Goal: Check status: Check status

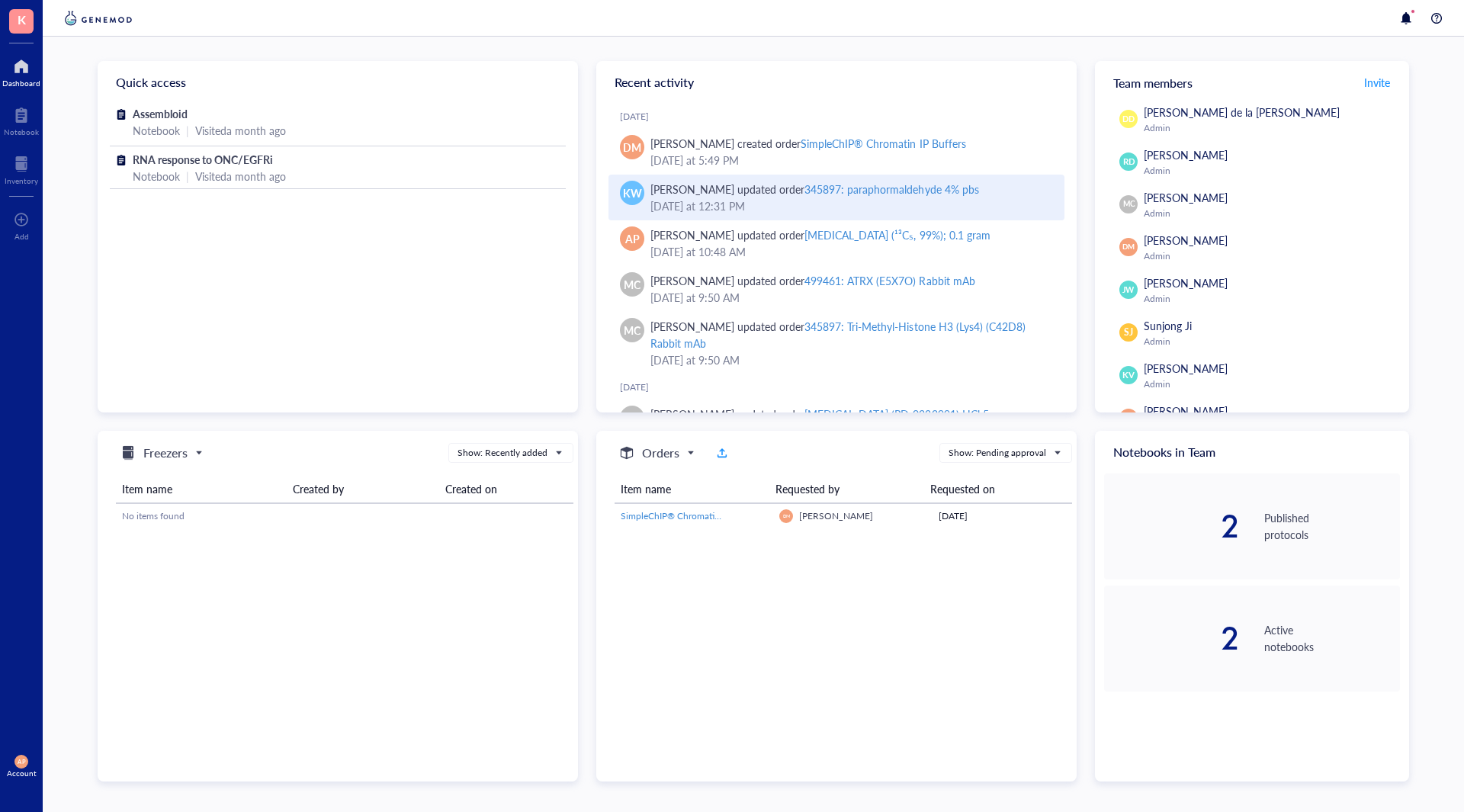
click at [796, 202] on div "[DATE] 12:31 PM" at bounding box center [851, 206] width 402 height 17
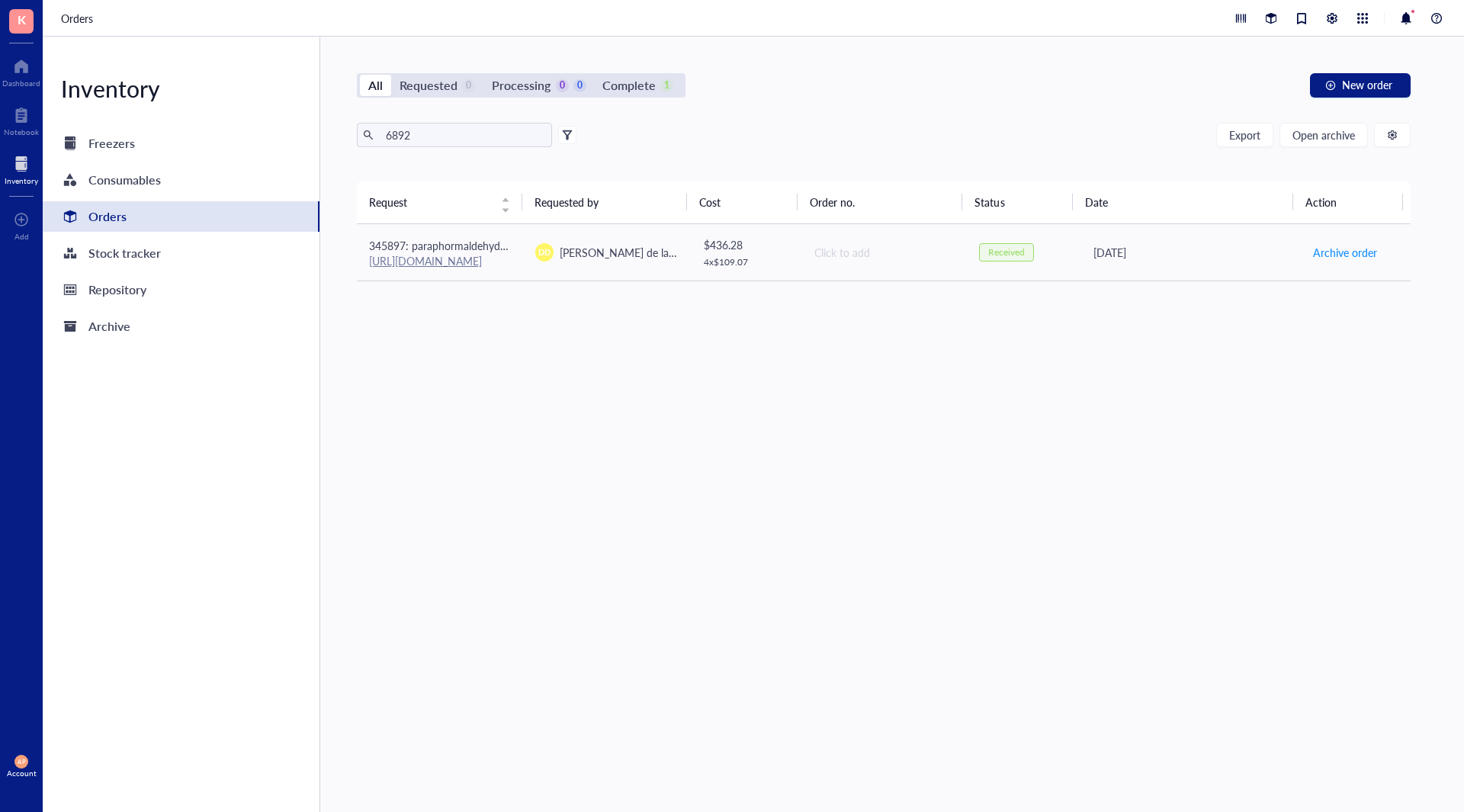
click at [26, 171] on div at bounding box center [21, 164] width 34 height 25
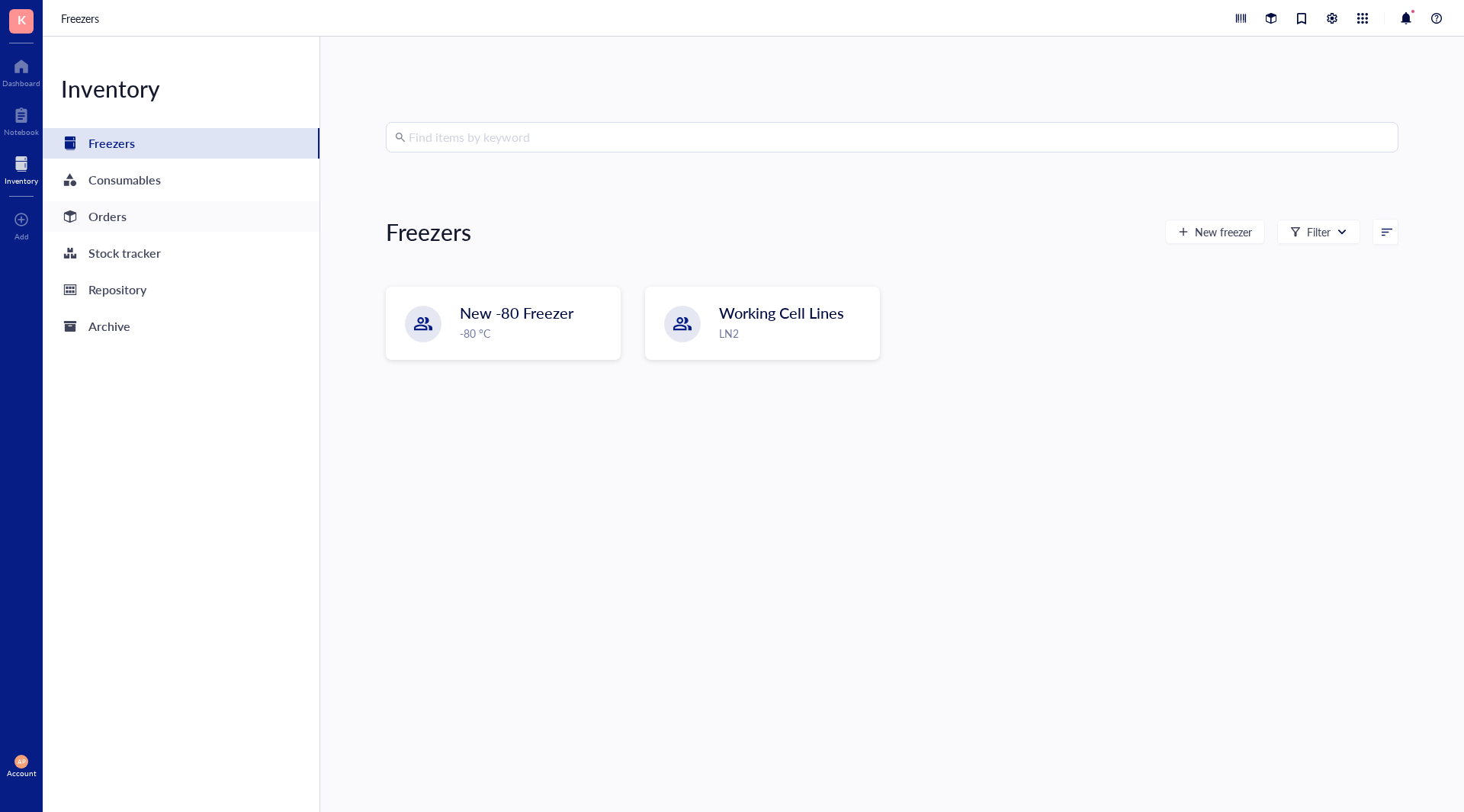
click at [110, 219] on div "Orders" at bounding box center [107, 217] width 38 height 21
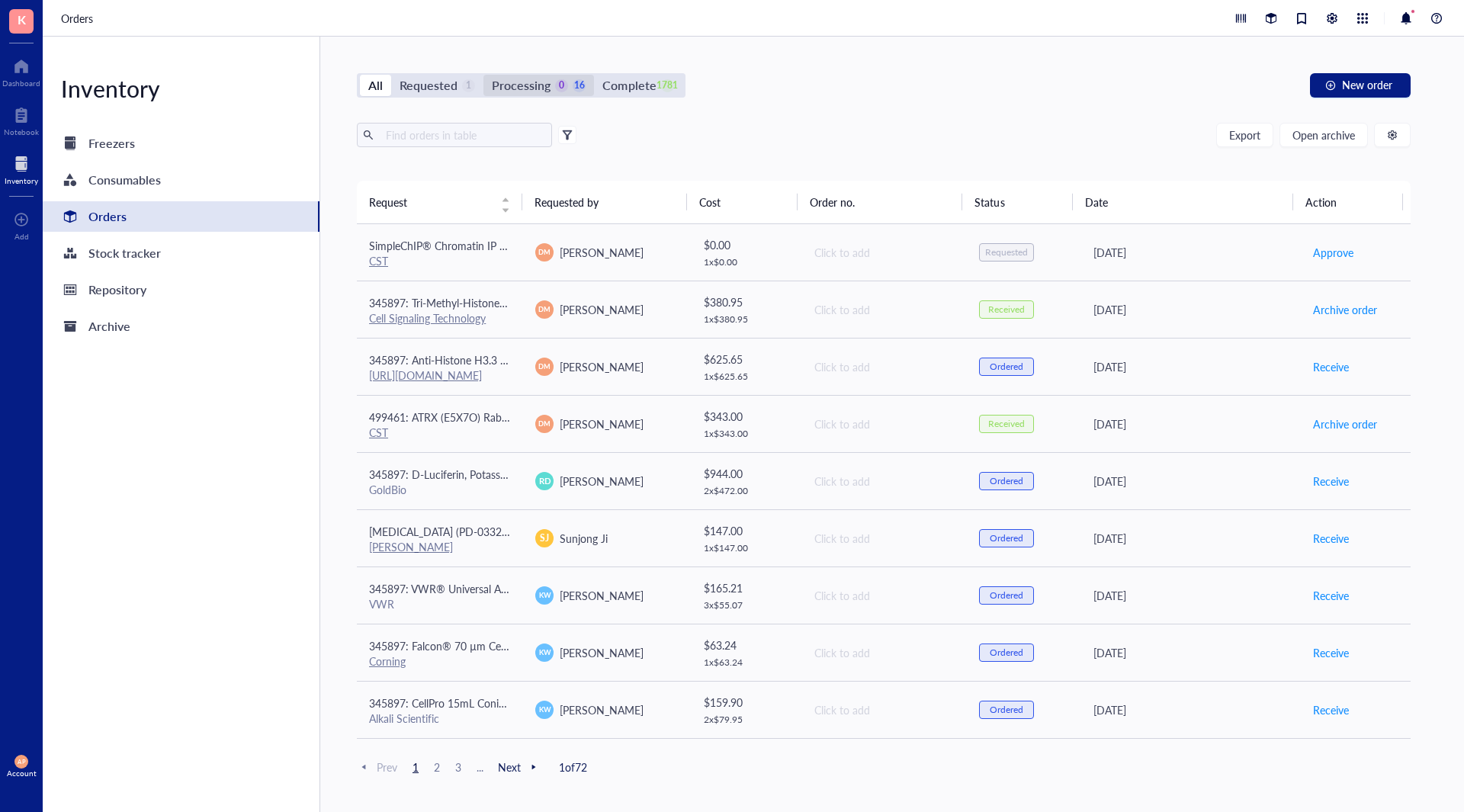
click at [542, 95] on div "Processing" at bounding box center [521, 86] width 59 height 21
click at [483, 75] on input "Processing 0 16" at bounding box center [483, 75] width 0 height 0
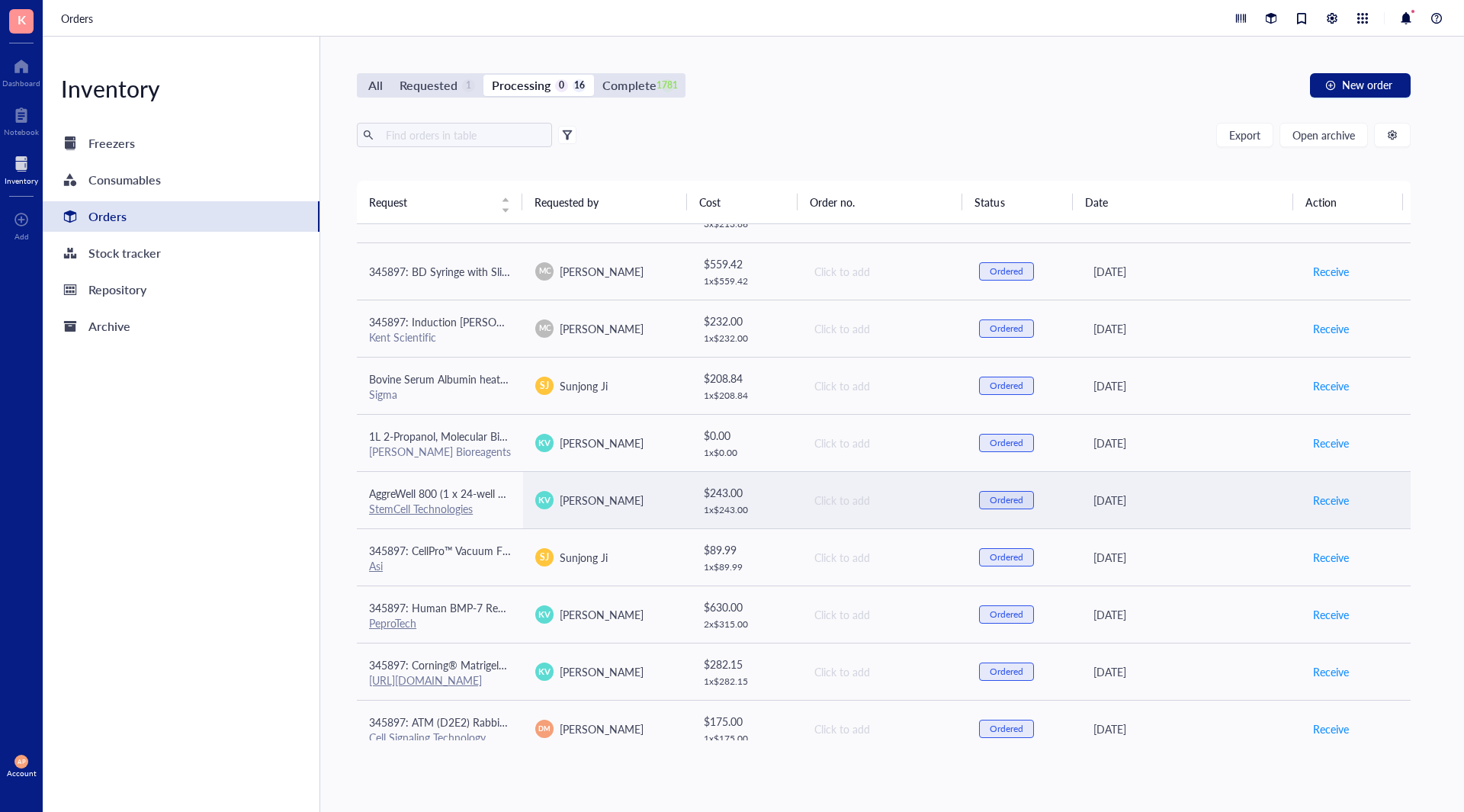
scroll to position [399, 0]
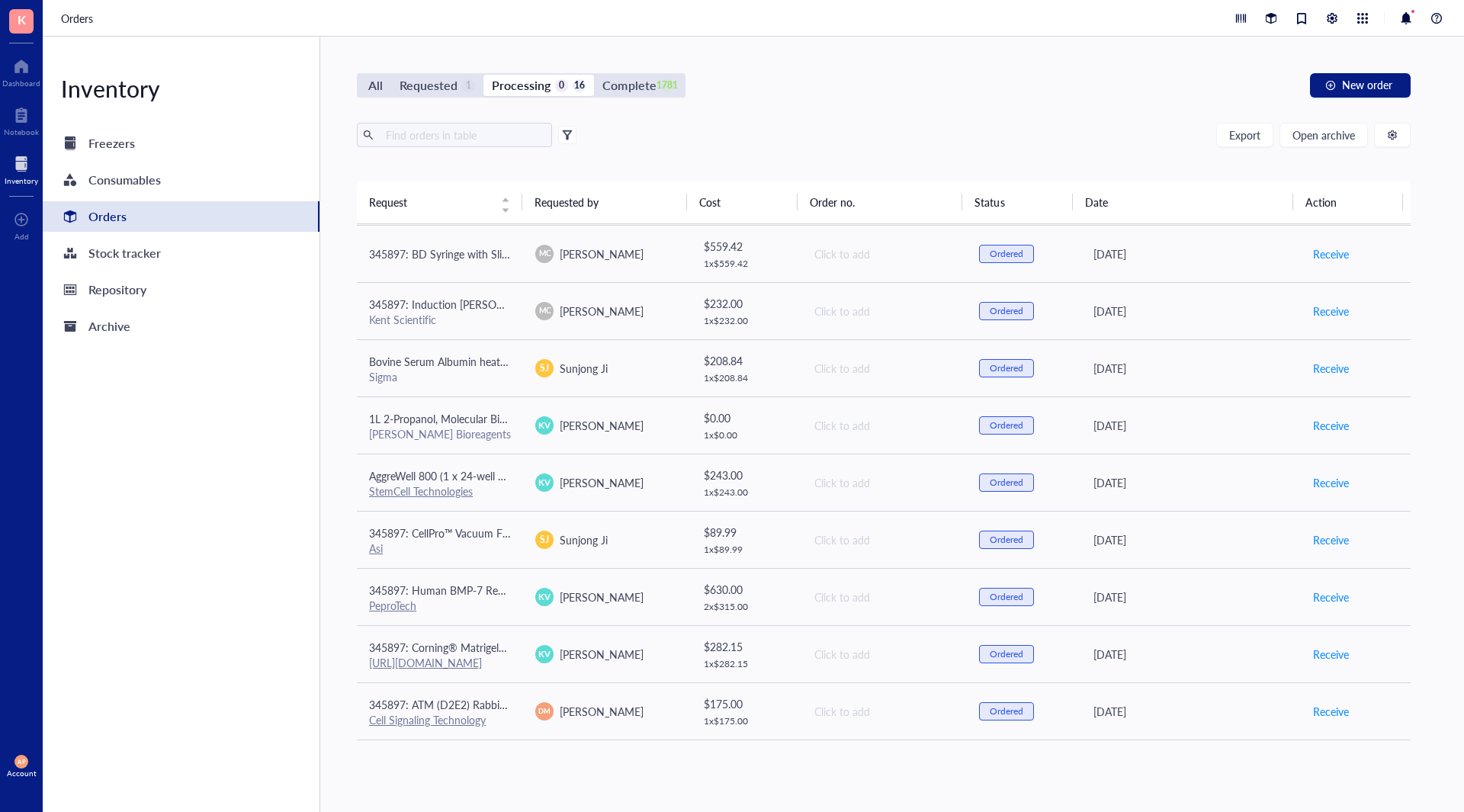
click at [1074, 778] on div "All Requested 1 Processing 0 16 Complete 1781 New order Export Open archive Req…" at bounding box center [883, 424] width 1127 height 775
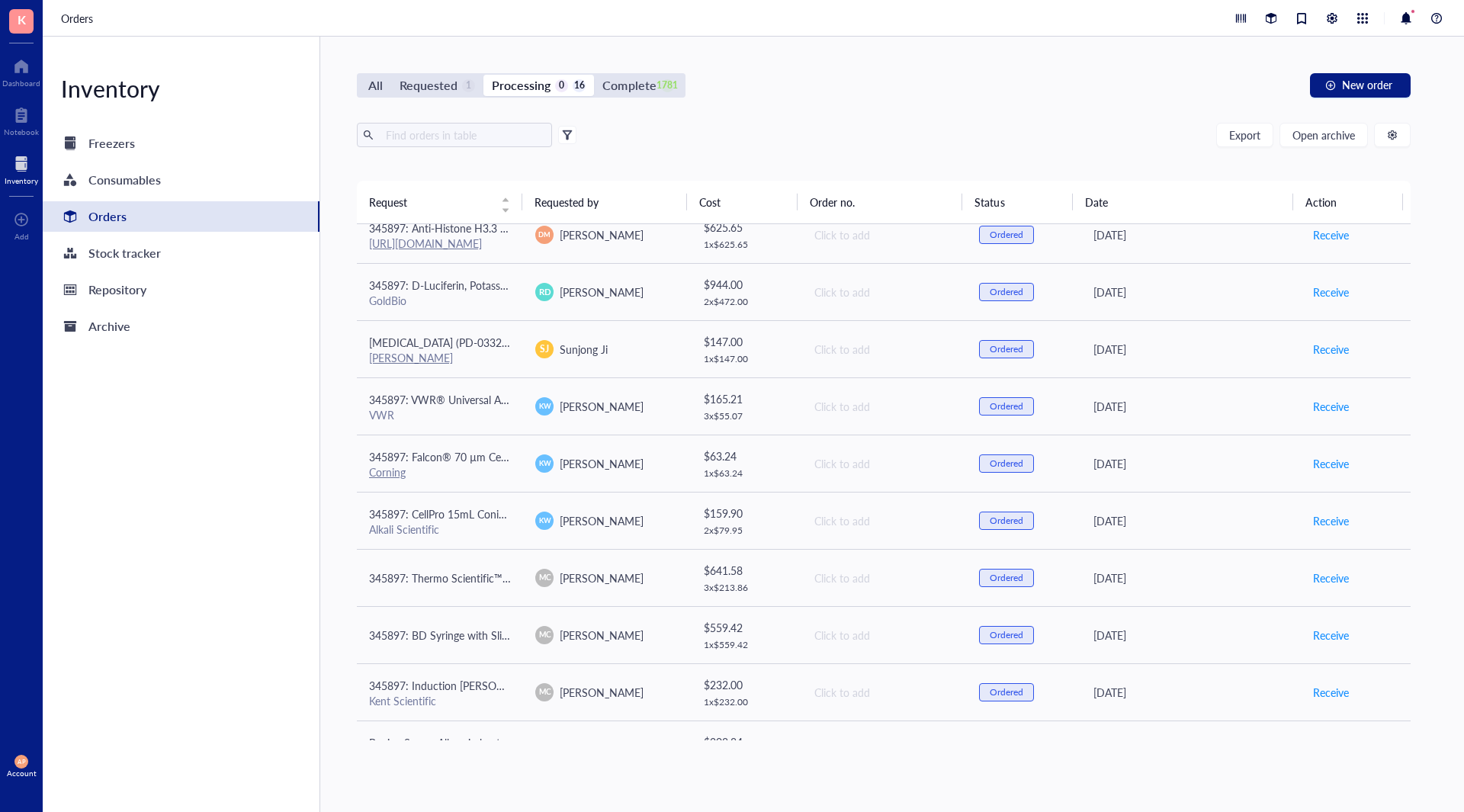
scroll to position [0, 0]
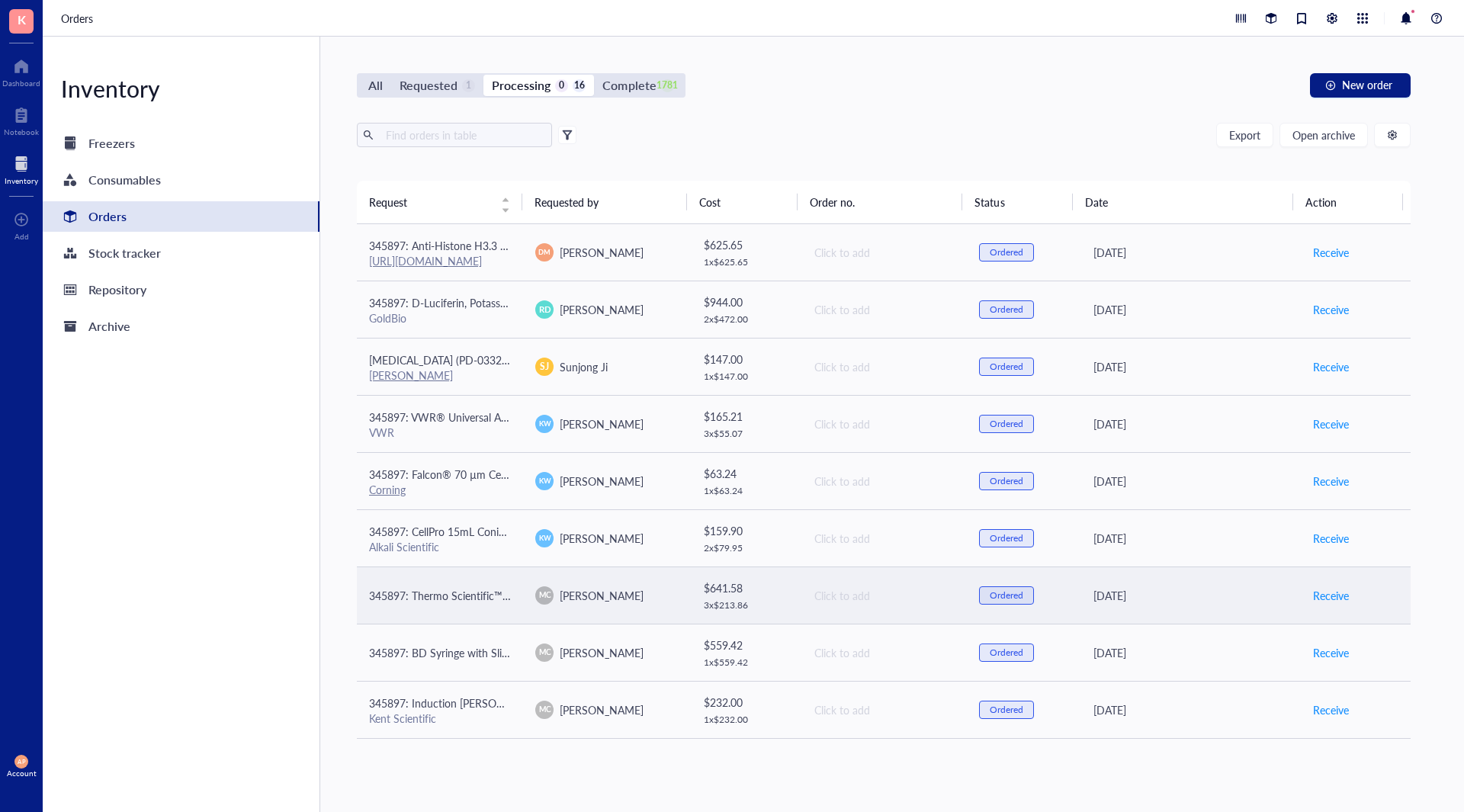
click at [652, 593] on div "MC [PERSON_NAME]" at bounding box center [606, 596] width 142 height 18
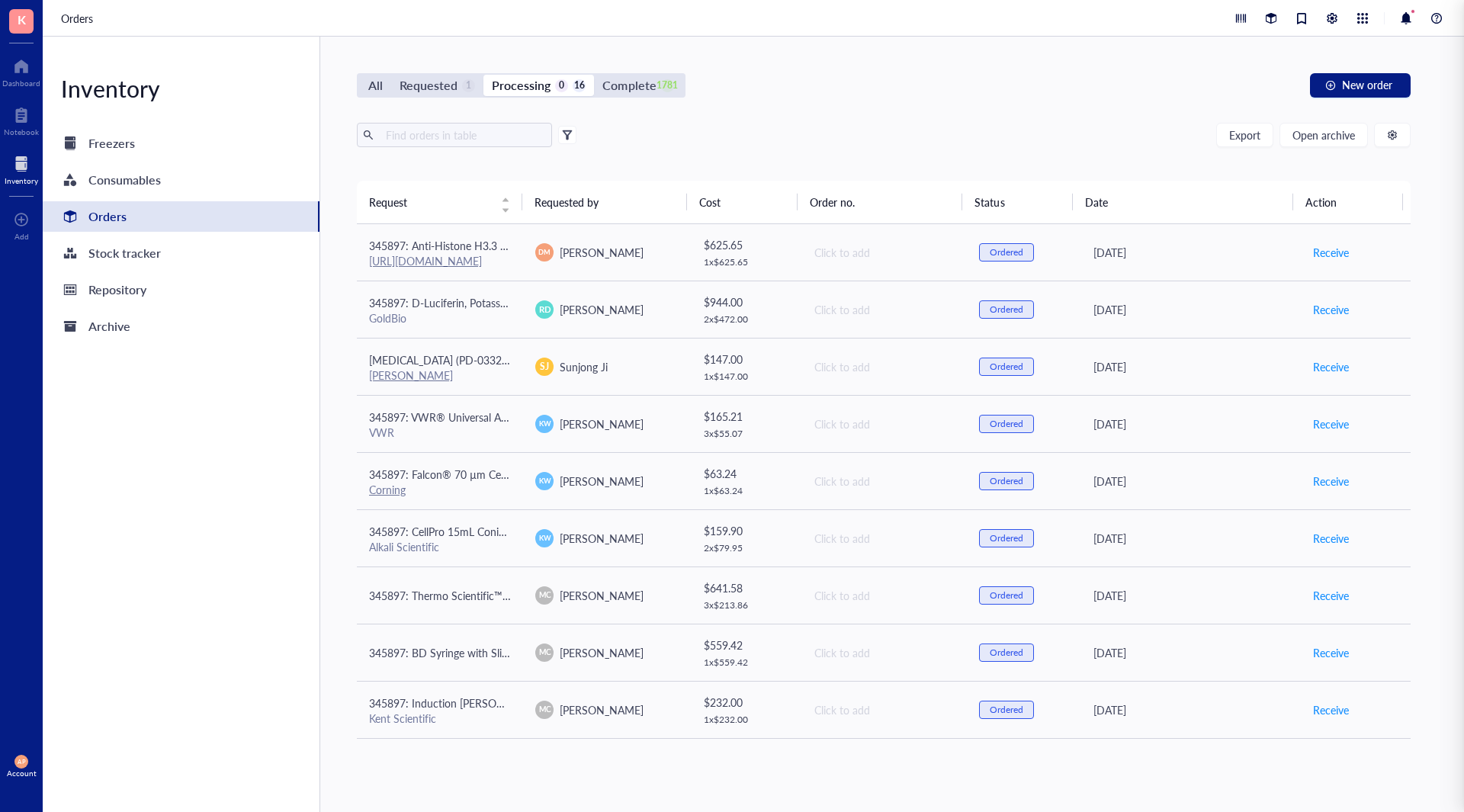
click at [189, 511] on div "Inventory Freezers Consumables Orders Stock tracker Repository Archive" at bounding box center [182, 424] width 277 height 775
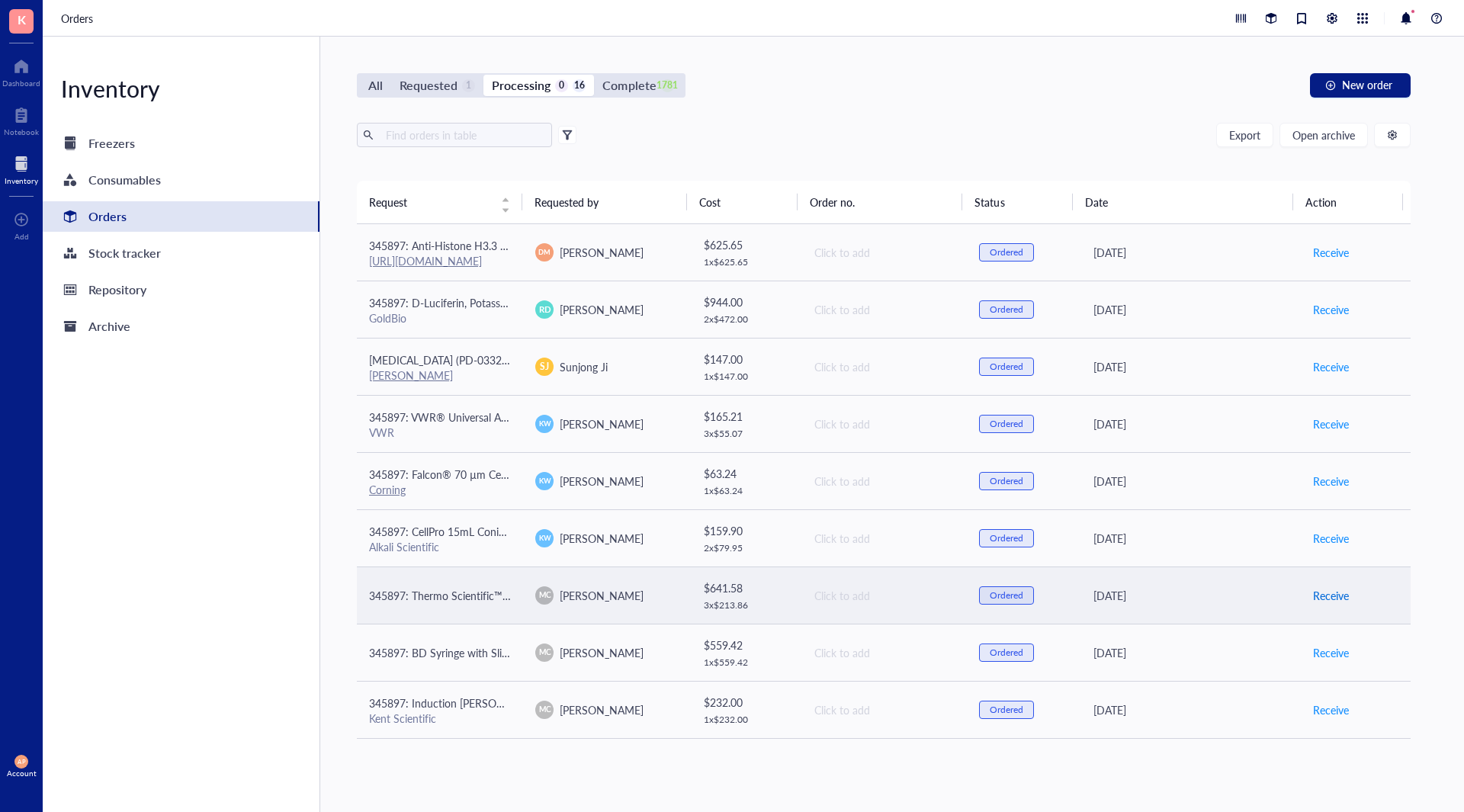
click at [1328, 591] on span "Receive" at bounding box center [1331, 596] width 36 height 17
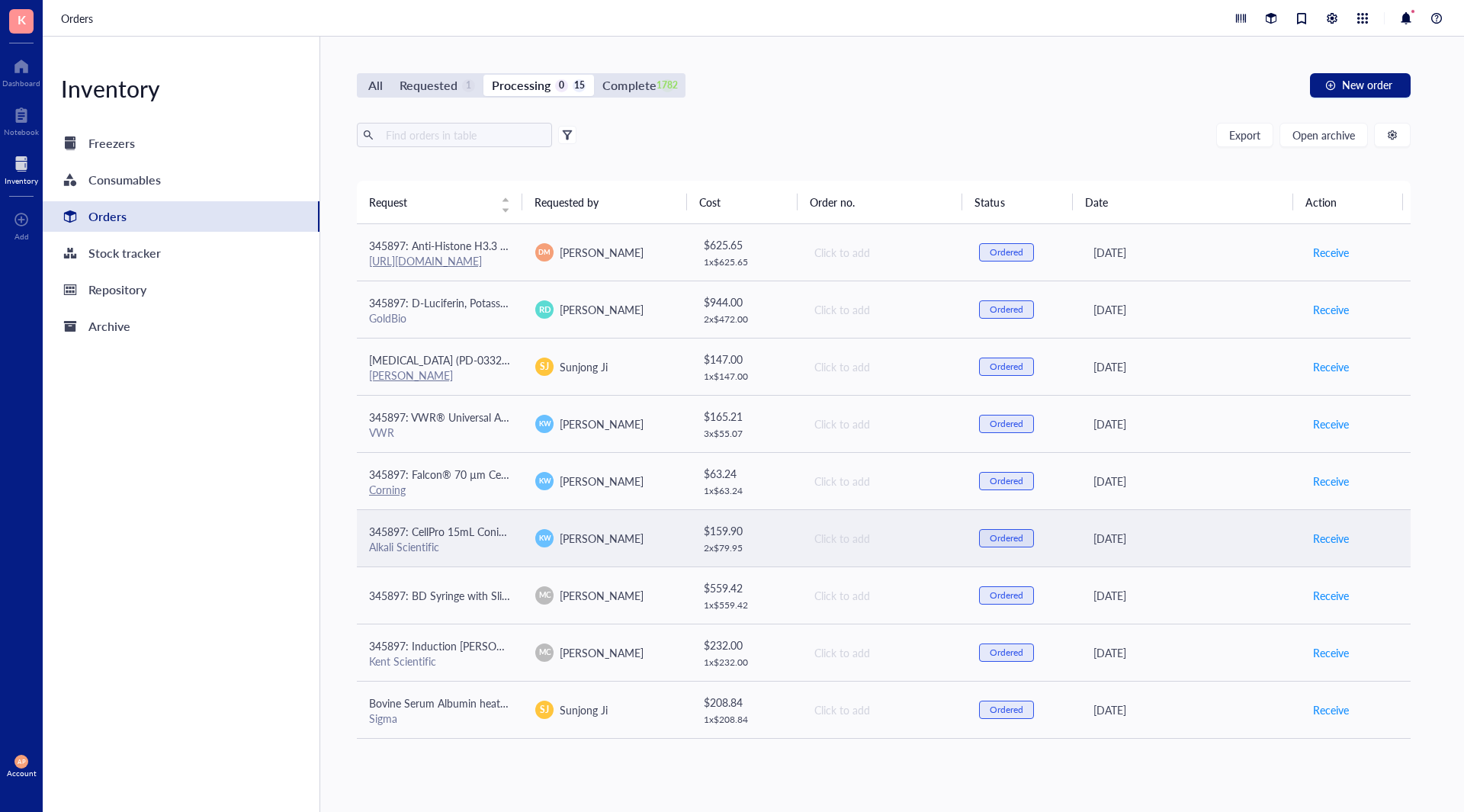
click at [545, 540] on span "KW" at bounding box center [545, 539] width 12 height 11
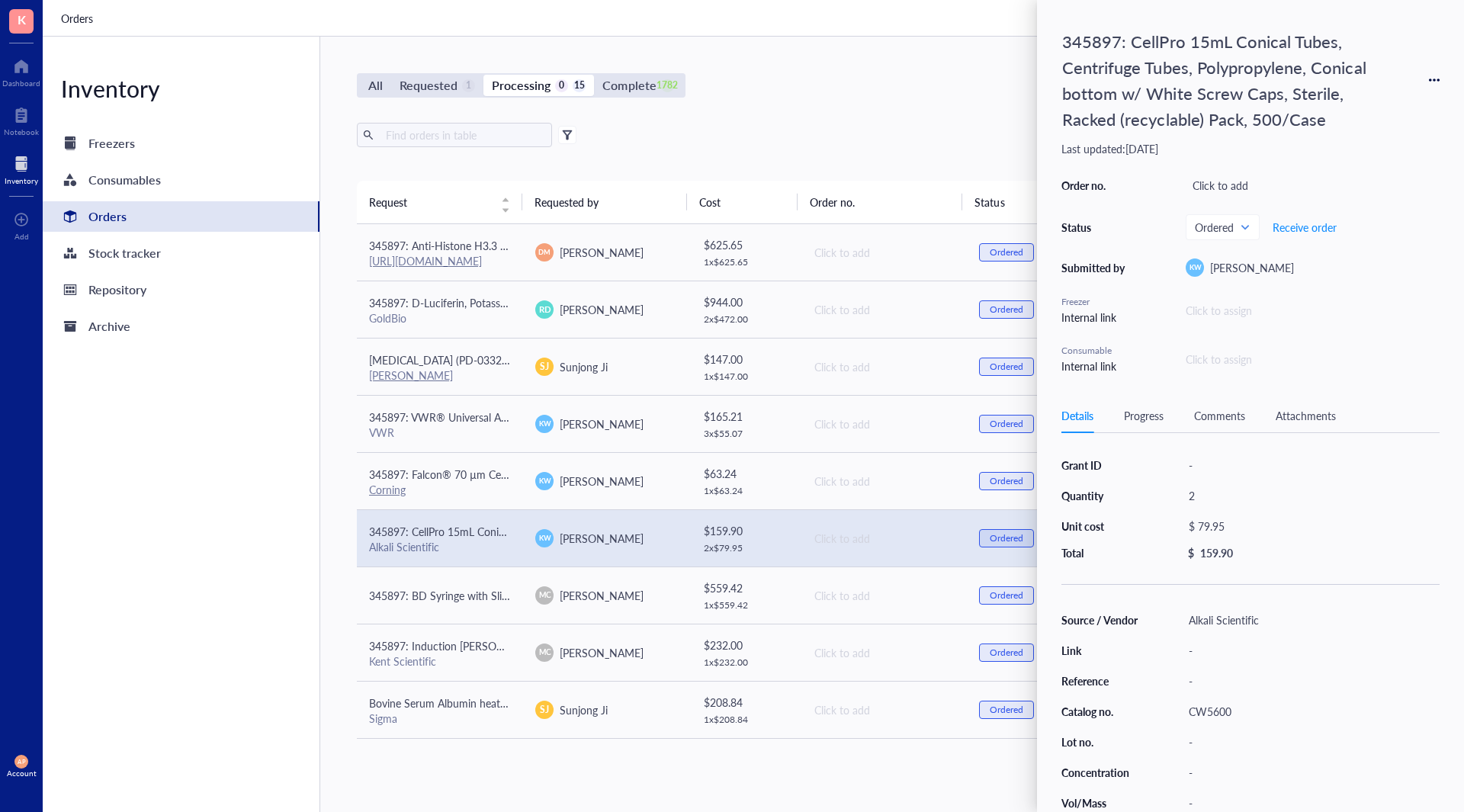
click at [233, 527] on div "Inventory Freezers Consumables Orders Stock tracker Repository Archive" at bounding box center [182, 424] width 277 height 775
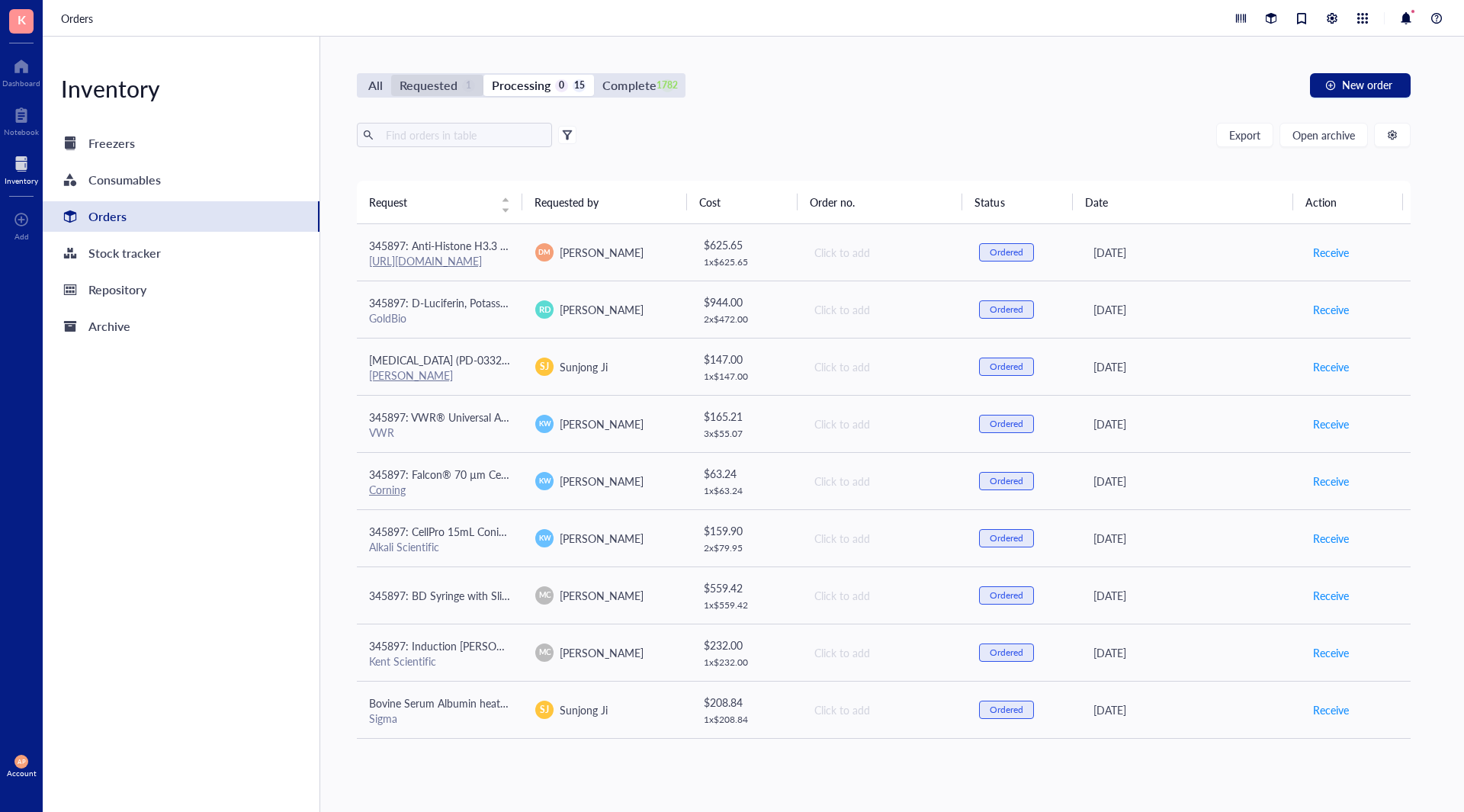
click at [443, 89] on div "Requested" at bounding box center [429, 86] width 58 height 21
click at [391, 75] on input "Requested 1" at bounding box center [391, 75] width 0 height 0
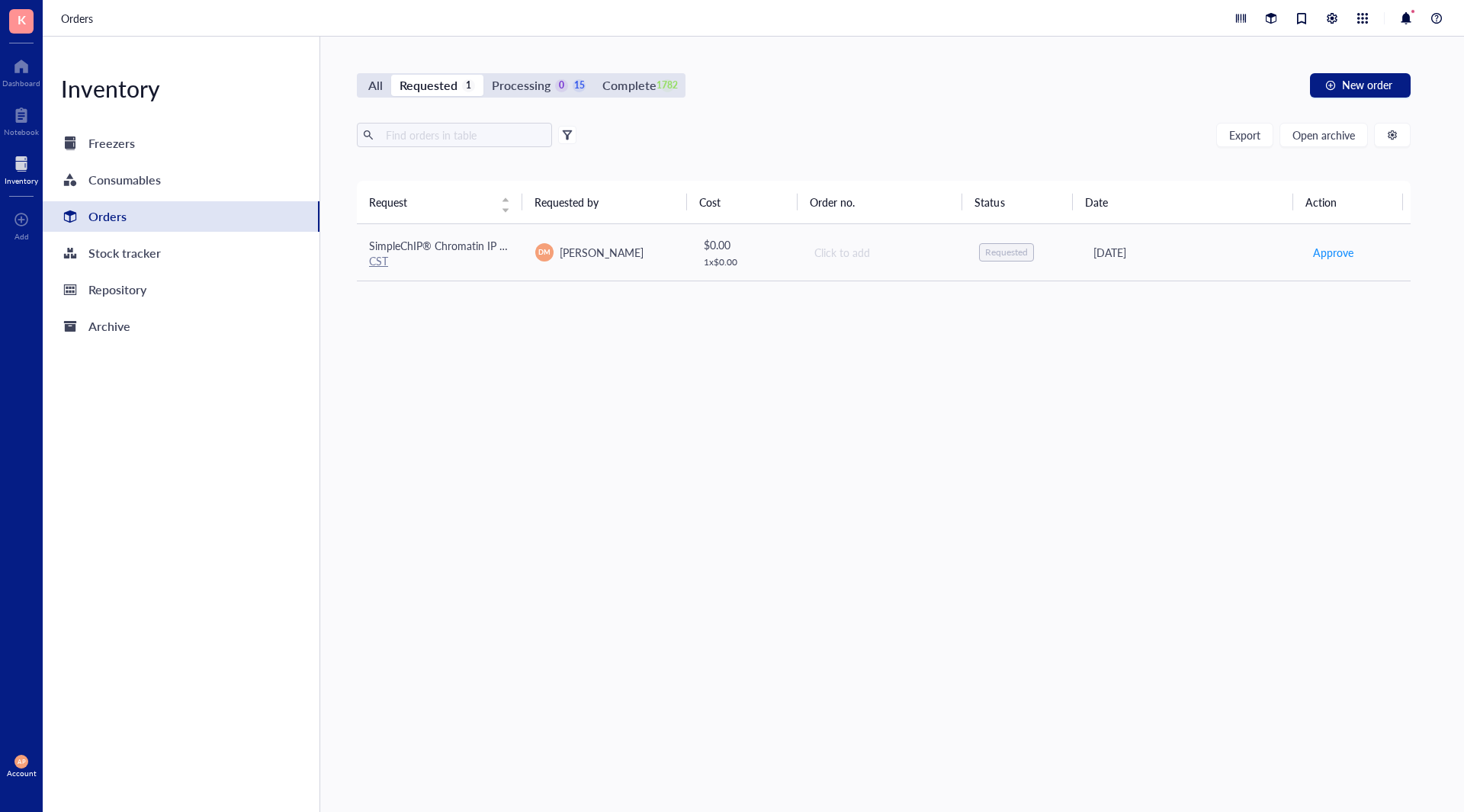
drag, startPoint x: 534, startPoint y: 477, endPoint x: 509, endPoint y: 433, distance: 50.6
click at [534, 475] on div "Request Requested by Cost Order no. Status Date Action SimpleChIP® Chromatin IP…" at bounding box center [884, 460] width 1054 height 559
click at [544, 80] on div "Processing" at bounding box center [521, 86] width 59 height 21
click at [483, 75] on input "Processing 0 15" at bounding box center [483, 75] width 0 height 0
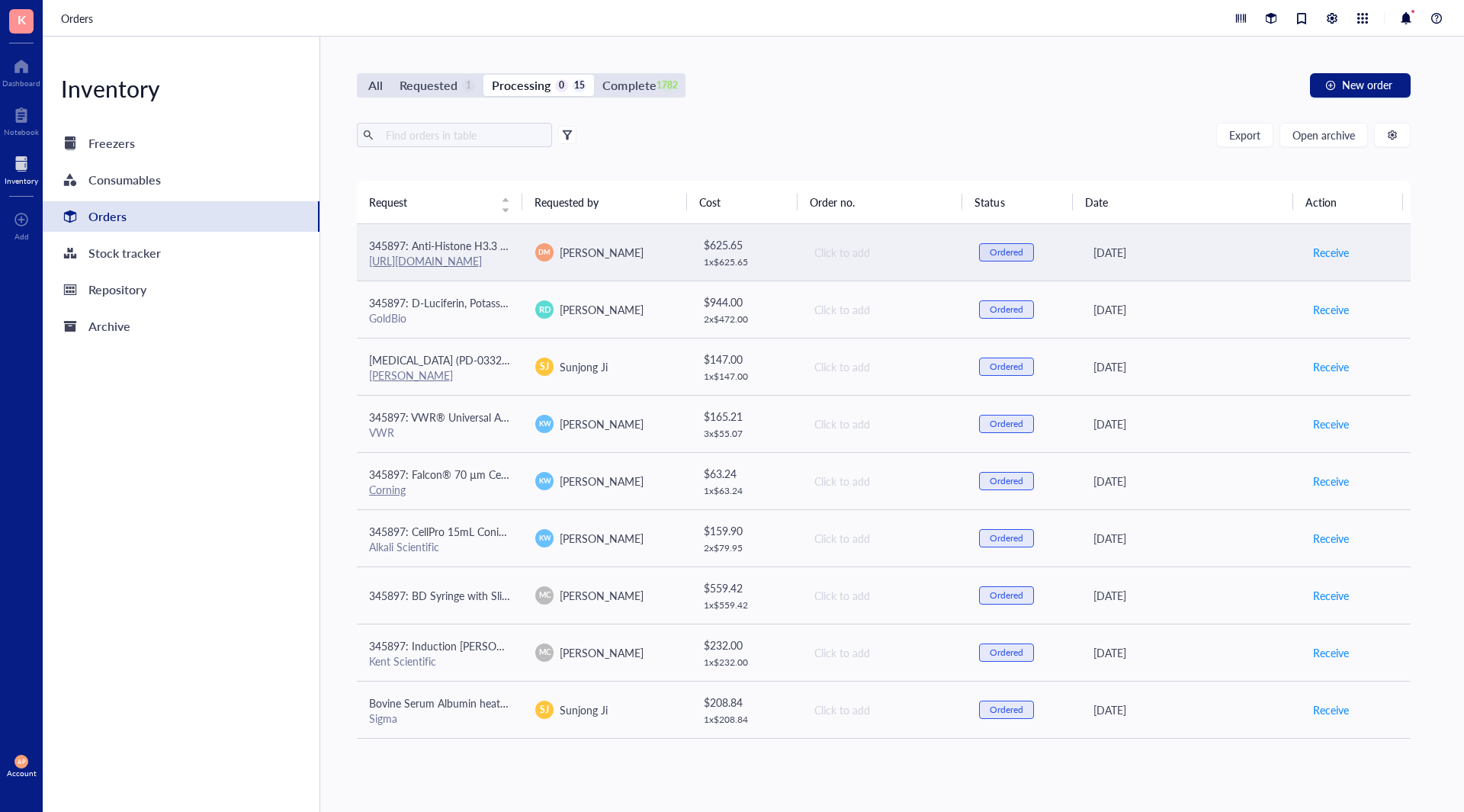
click at [652, 255] on div "[PERSON_NAME]" at bounding box center [606, 253] width 142 height 18
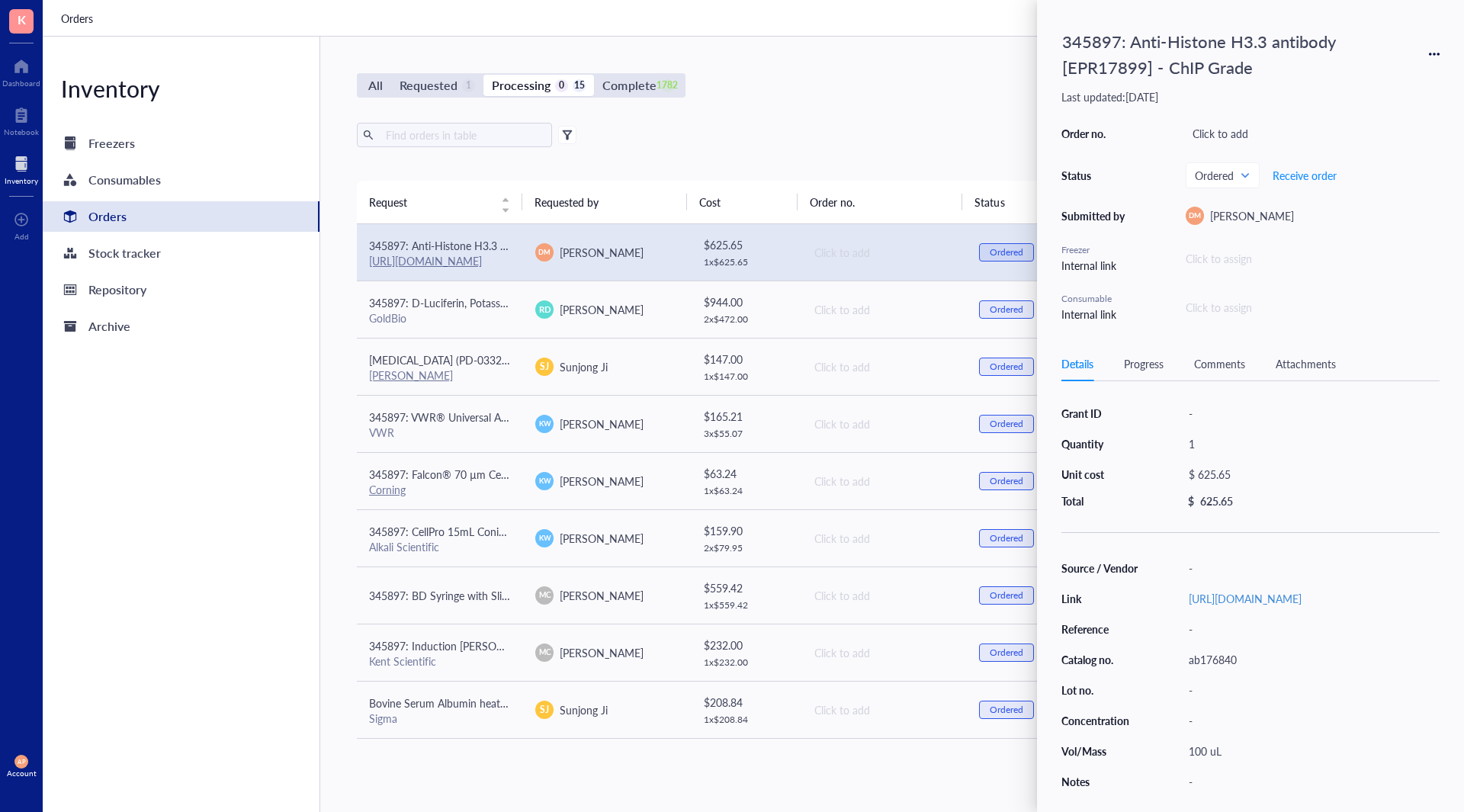
click at [713, 123] on div "Export Open archive" at bounding box center [884, 135] width 1054 height 25
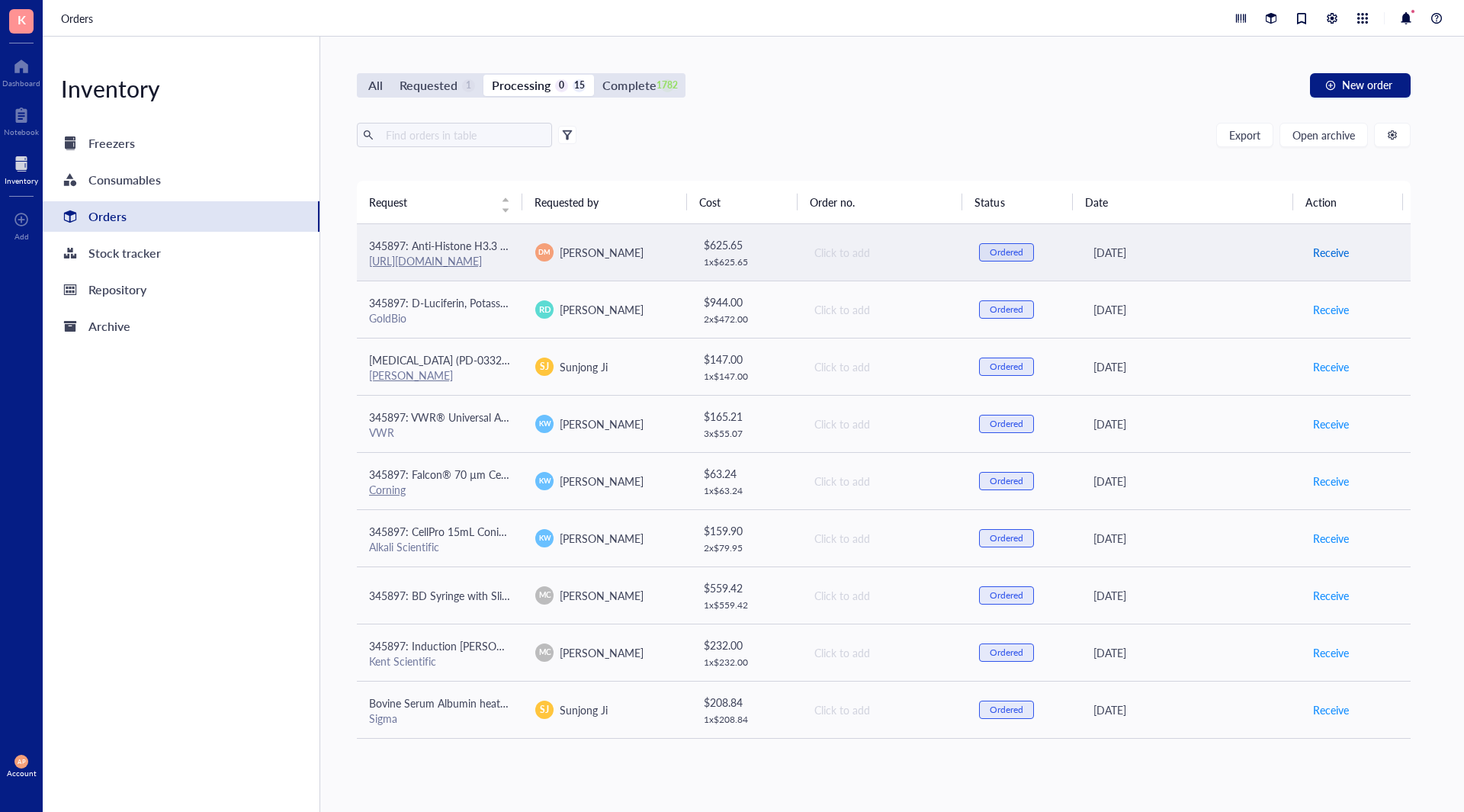
click at [1335, 254] on span "Receive" at bounding box center [1331, 253] width 36 height 17
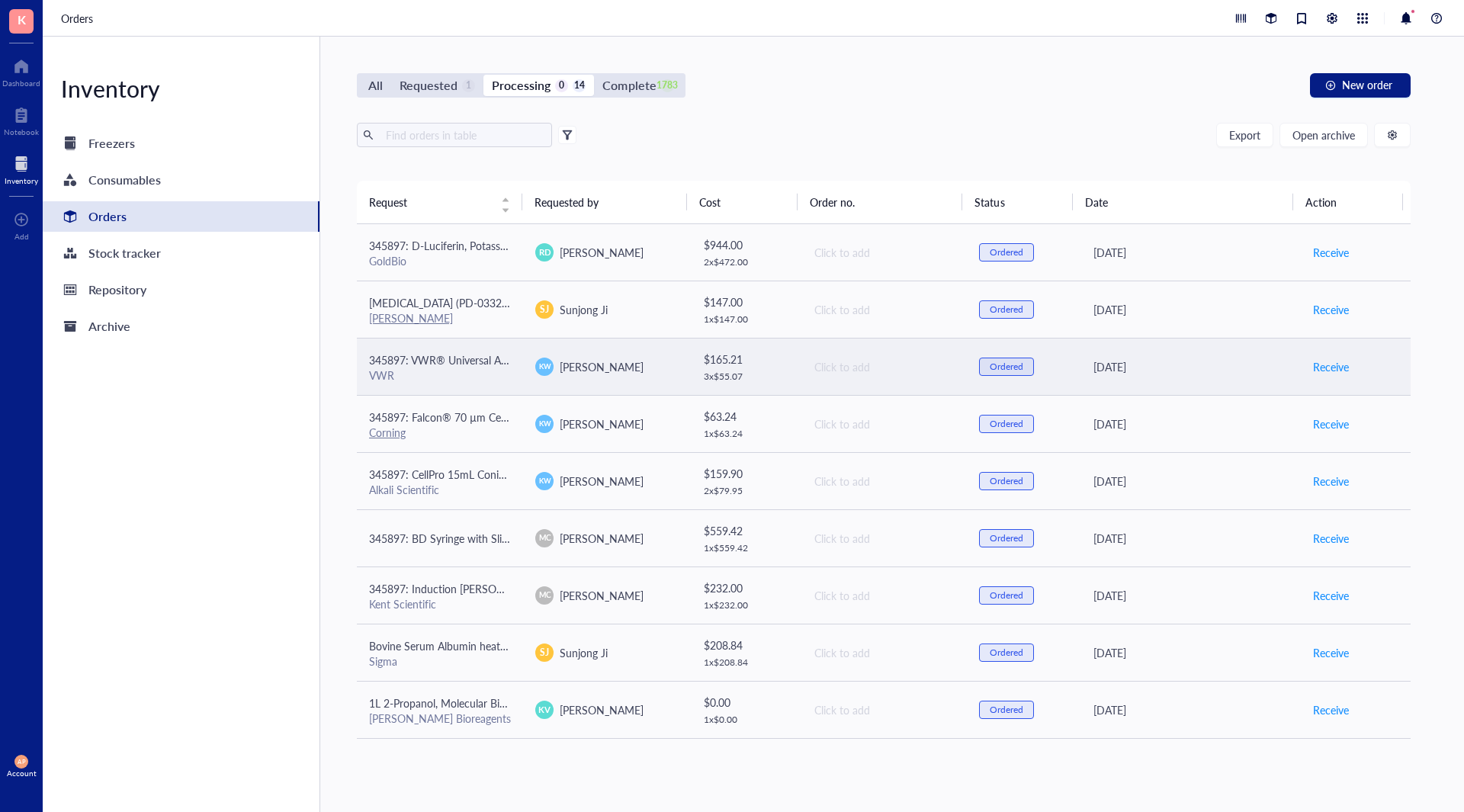
scroll to position [284, 0]
